Goal: Task Accomplishment & Management: Use online tool/utility

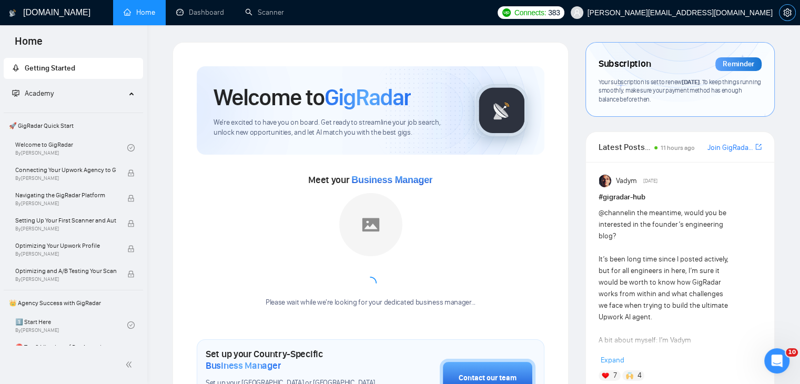
click at [785, 15] on icon "setting" at bounding box center [788, 12] width 8 height 8
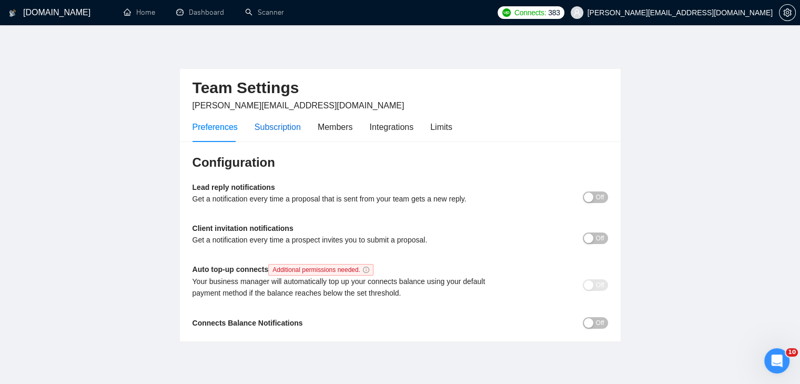
click at [276, 126] on div "Subscription" at bounding box center [278, 127] width 46 height 13
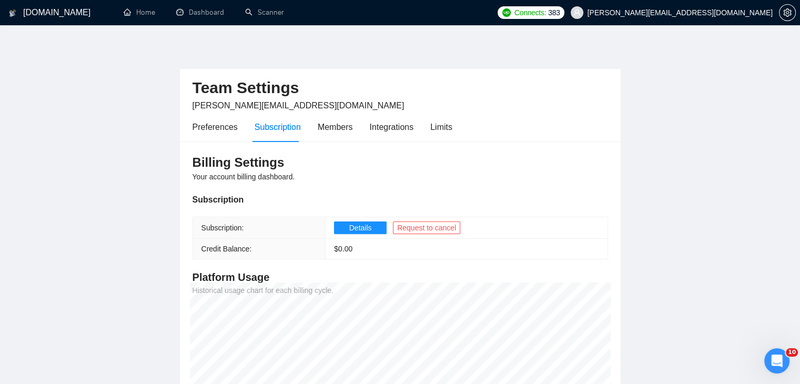
click at [143, 109] on main "Team Settings [PERSON_NAME][EMAIL_ADDRESS][DOMAIN_NAME] Preferences Subscriptio…" at bounding box center [400, 254] width 767 height 425
click at [437, 128] on div "Limits" at bounding box center [441, 127] width 22 height 13
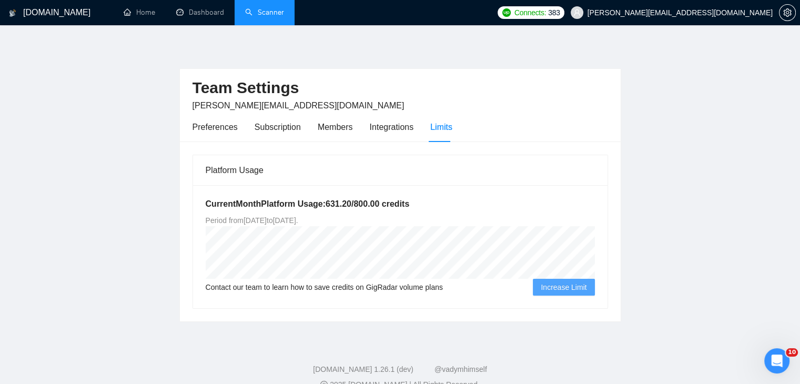
click at [278, 12] on link "Scanner" at bounding box center [264, 12] width 39 height 9
